Goal: Task Accomplishment & Management: Manage account settings

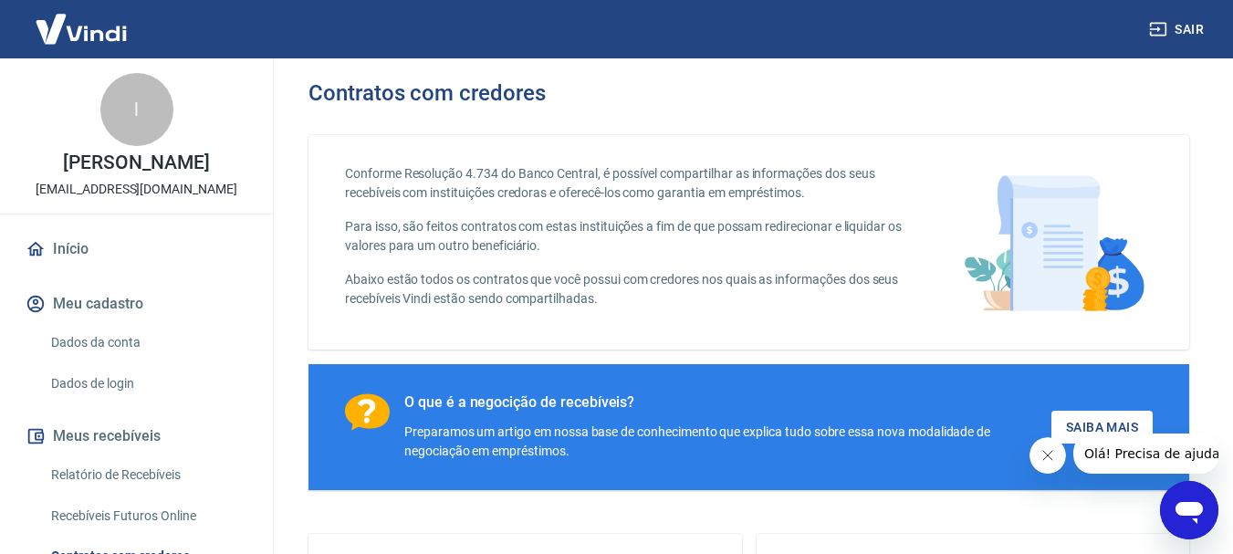
click at [80, 247] on link "Início" at bounding box center [136, 249] width 229 height 40
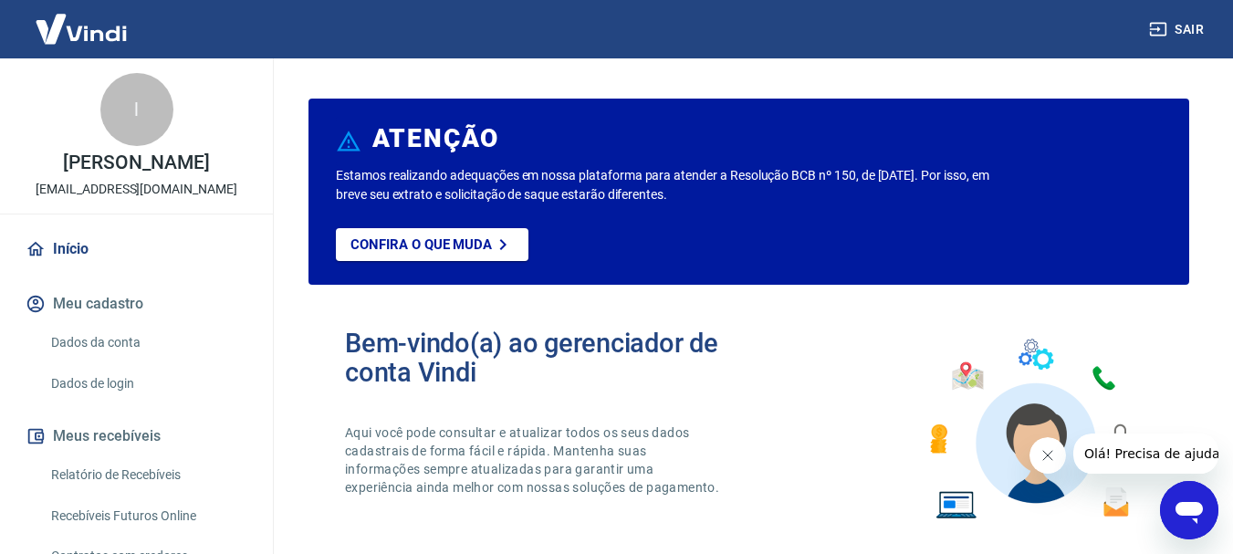
click at [124, 26] on img at bounding box center [81, 29] width 119 height 56
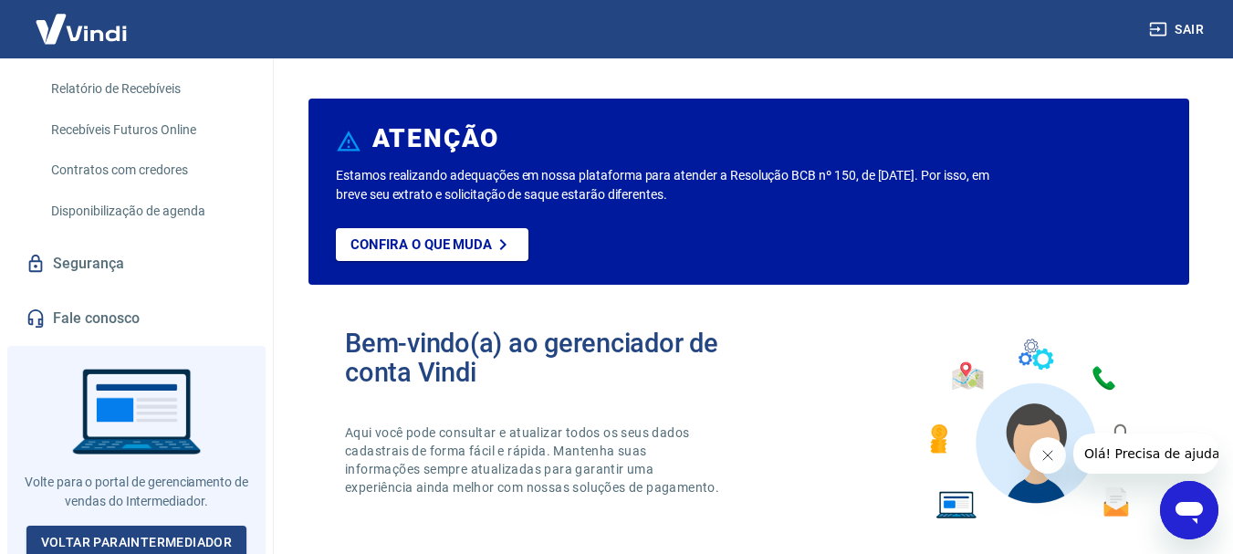
scroll to position [392, 0]
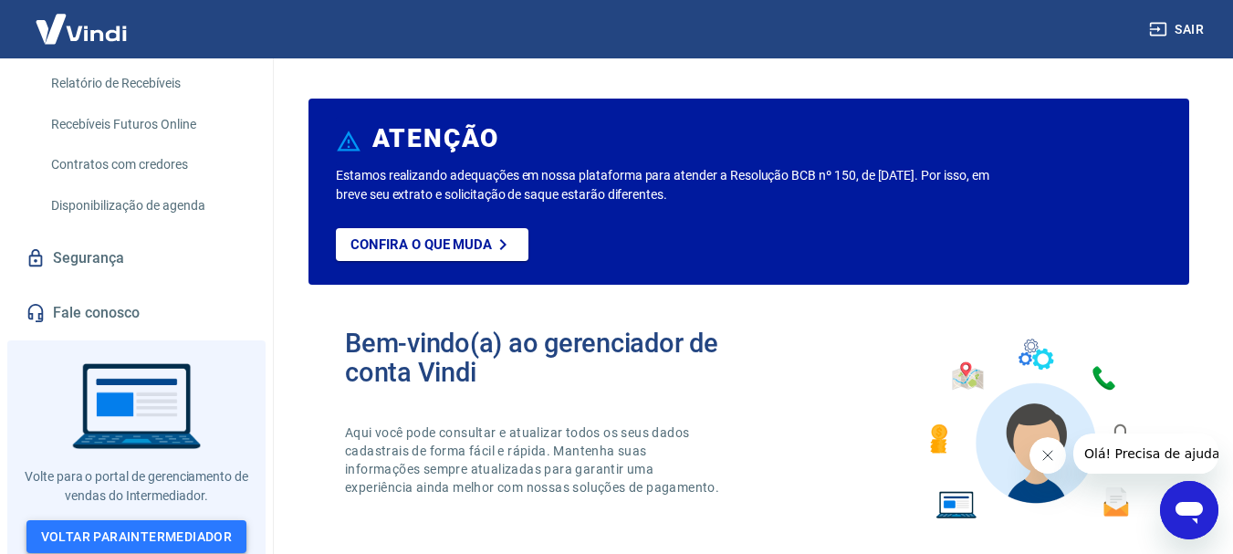
drag, startPoint x: 163, startPoint y: 528, endPoint x: 178, endPoint y: 528, distance: 14.6
click at [164, 528] on link "Voltar para Intermediador" at bounding box center [136, 537] width 221 height 34
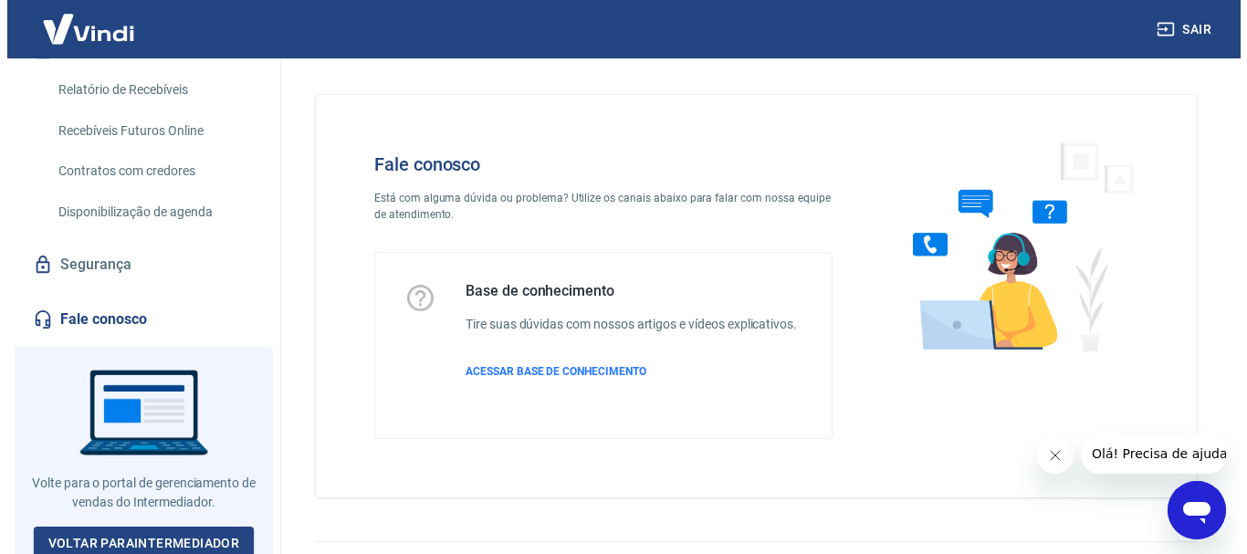
scroll to position [392, 0]
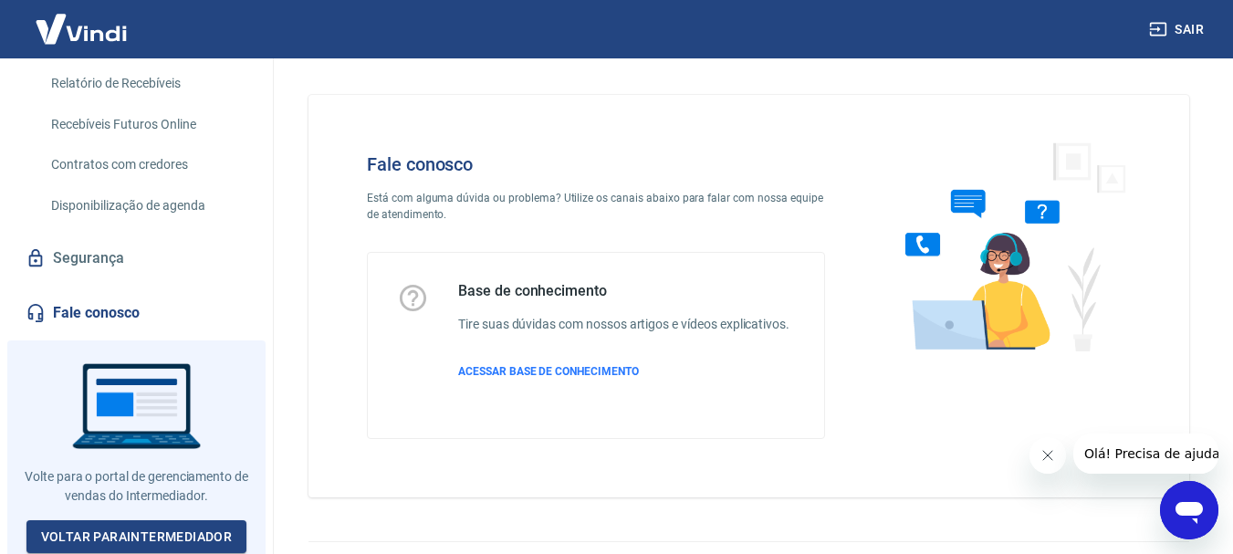
click at [151, 251] on link "Segurança" at bounding box center [136, 258] width 229 height 40
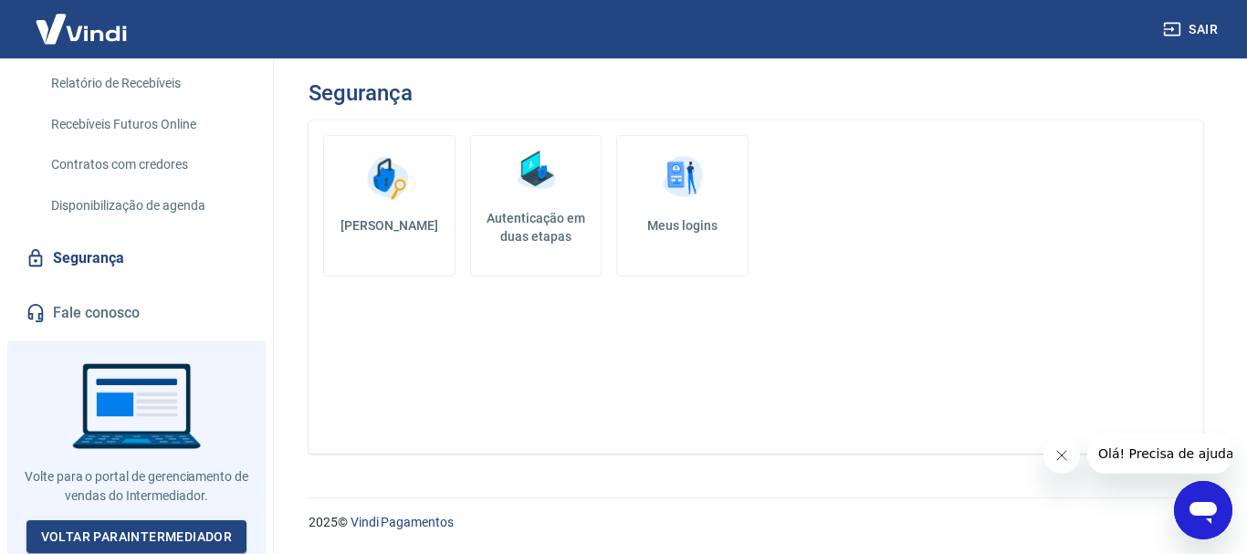
click at [421, 218] on h5 "[PERSON_NAME]" at bounding box center [389, 225] width 101 height 18
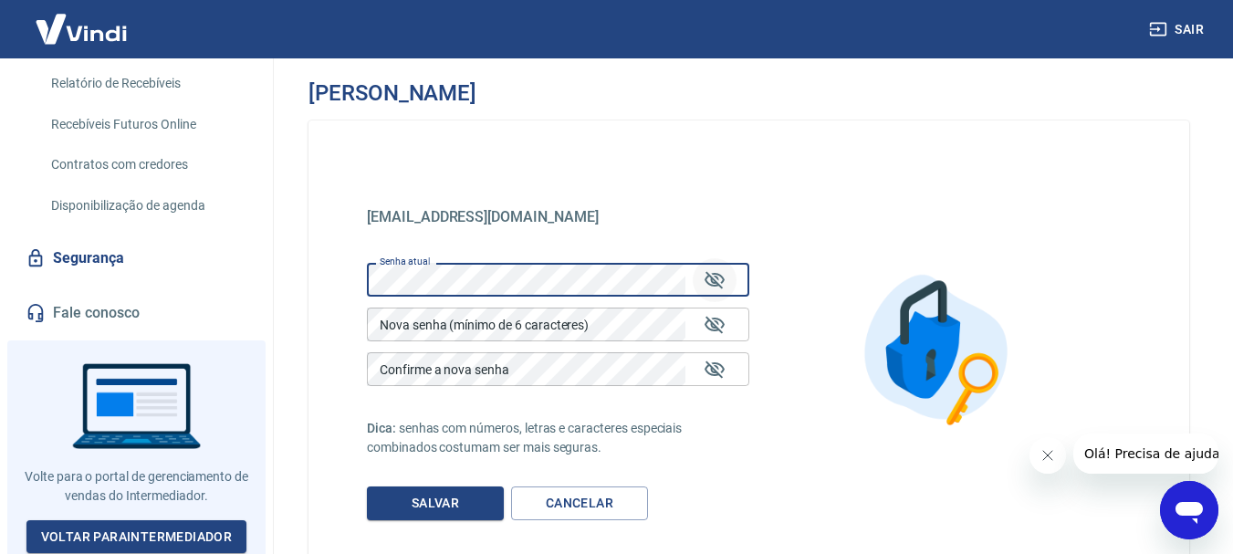
click at [716, 281] on icon "Mostrar/esconder senha" at bounding box center [715, 280] width 22 height 22
click at [250, 275] on div "Sair l [PERSON_NAME] de castro [EMAIL_ADDRESS][DOMAIN_NAME] Início Meu cadastro…" at bounding box center [616, 277] width 1233 height 554
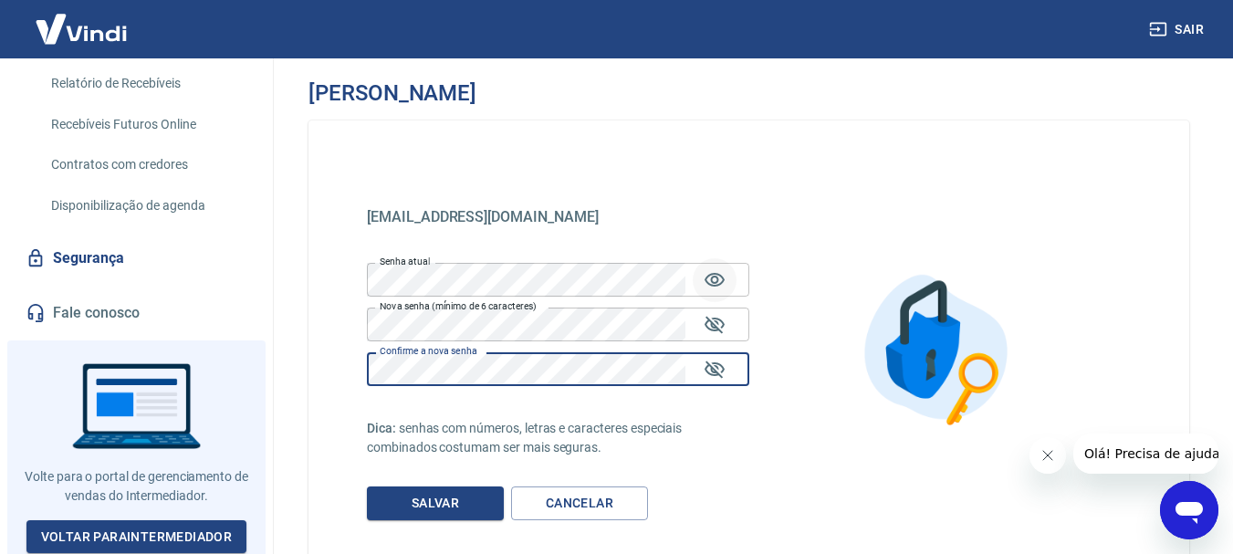
click at [711, 273] on icon "Mostrar/esconder senha" at bounding box center [715, 280] width 22 height 22
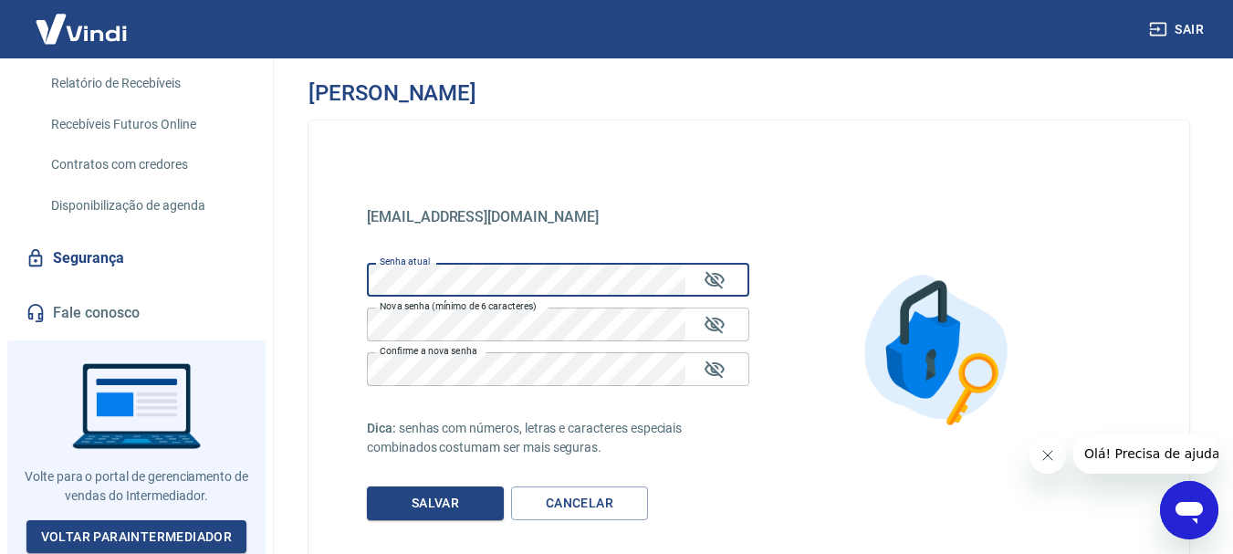
click at [180, 311] on div "Sair l [PERSON_NAME] de castro [EMAIL_ADDRESS][DOMAIN_NAME] Início Meu cadastro…" at bounding box center [616, 277] width 1233 height 554
click at [701, 279] on button "Mostrar/esconder senha" at bounding box center [715, 280] width 44 height 44
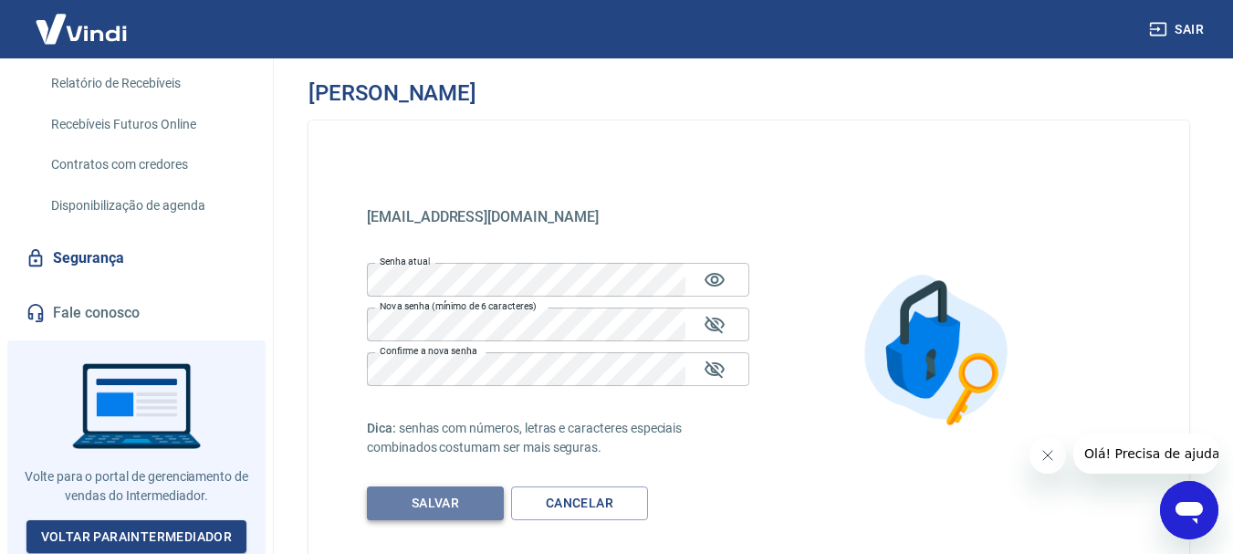
click at [464, 504] on button "Salvar" at bounding box center [435, 503] width 137 height 34
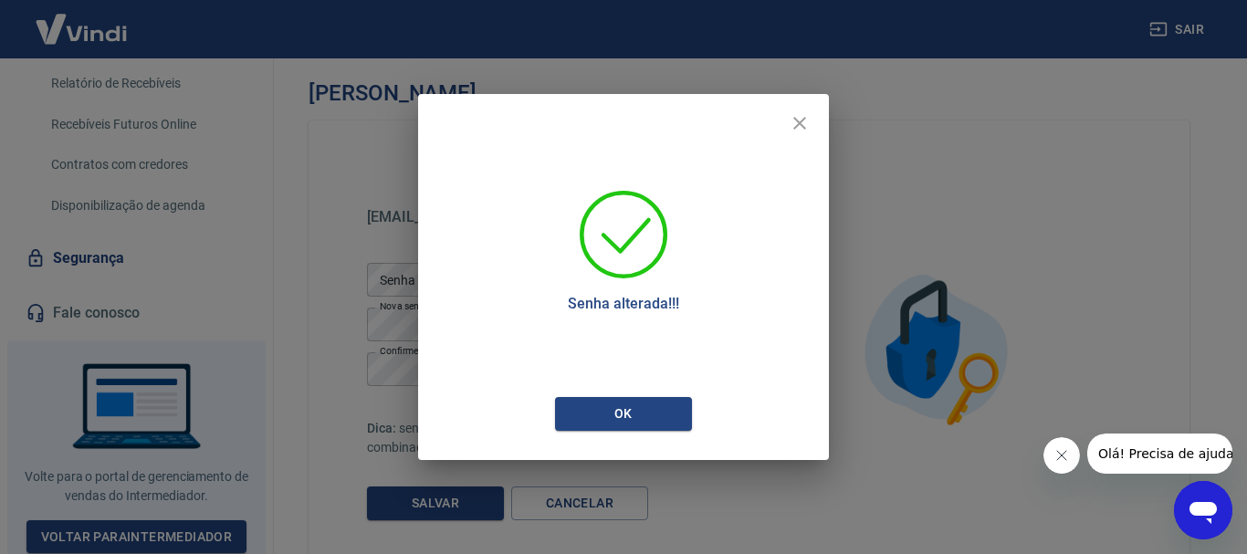
drag, startPoint x: 318, startPoint y: 199, endPoint x: 340, endPoint y: 199, distance: 22.8
click at [318, 199] on div "Senha alterada!!! Ok" at bounding box center [623, 277] width 1247 height 554
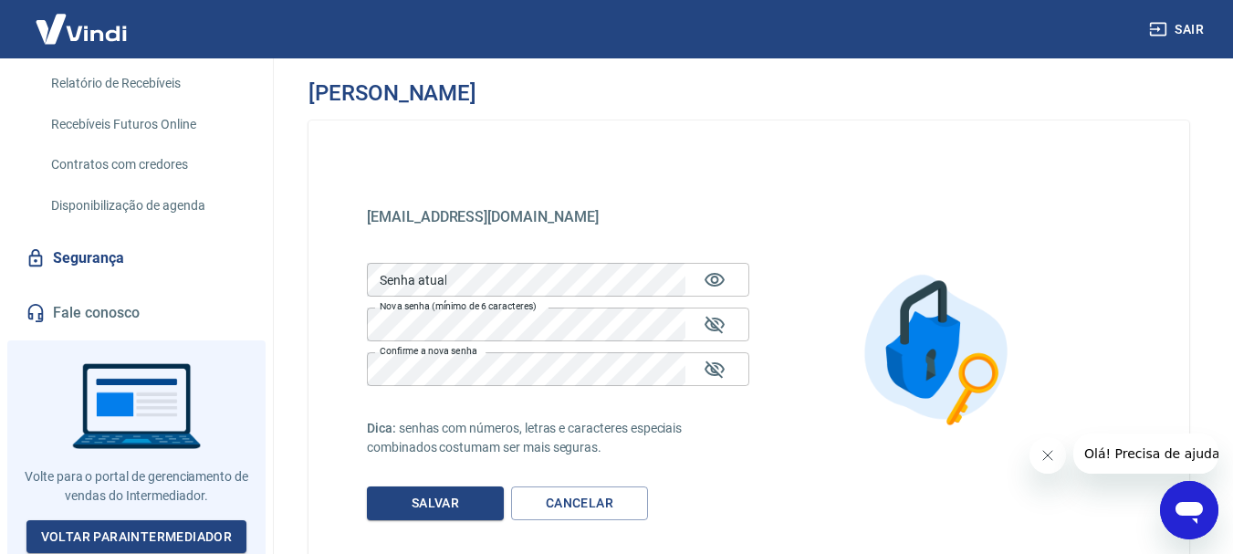
click at [100, 37] on img at bounding box center [81, 29] width 119 height 56
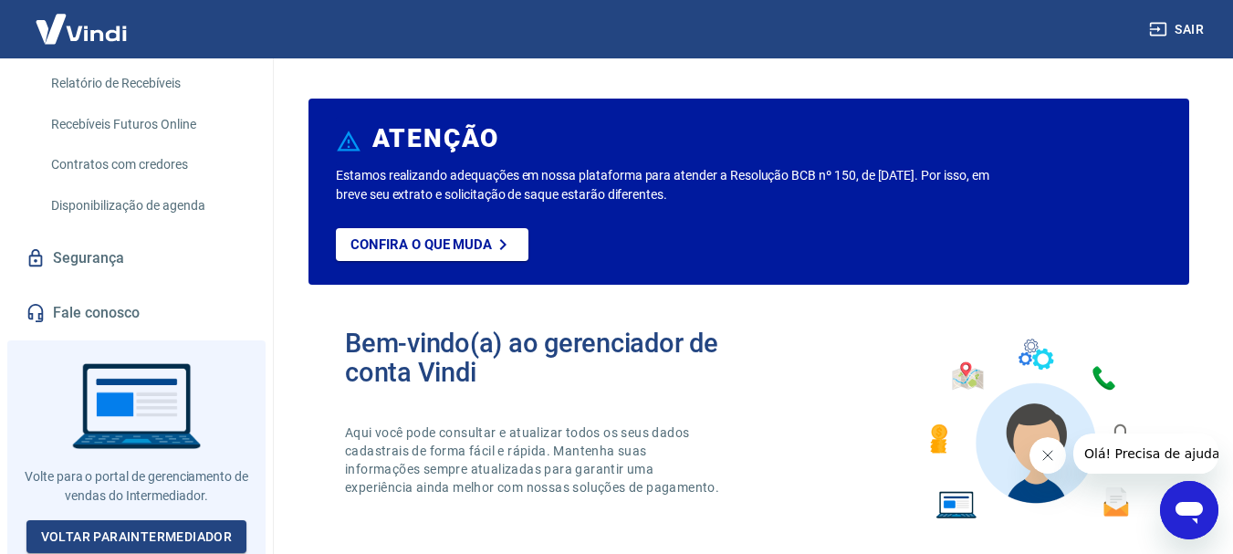
click at [123, 89] on link "Relatório de Recebíveis" at bounding box center [147, 83] width 207 height 37
